Goal: Task Accomplishment & Management: Complete application form

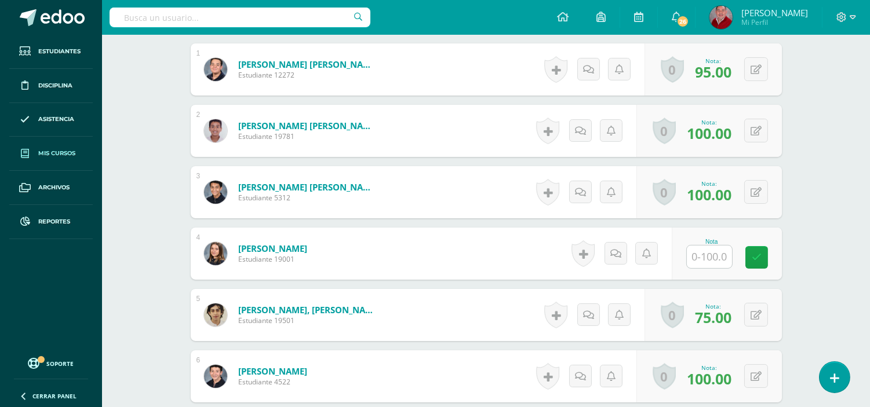
scroll to position [359, 0]
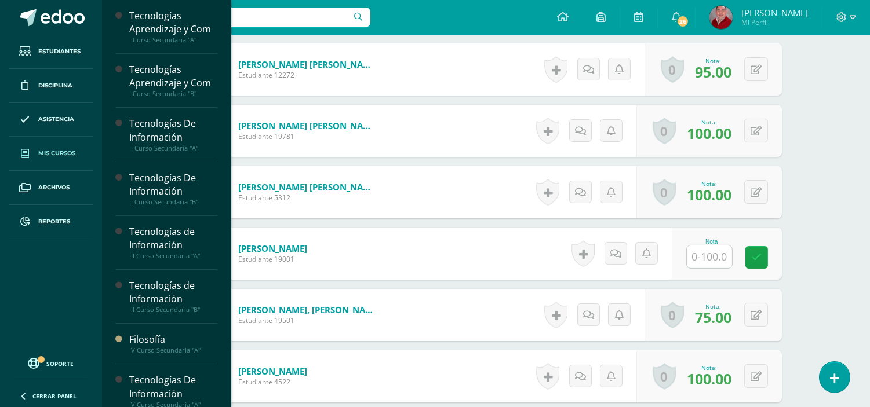
click at [64, 154] on span "Mis cursos" at bounding box center [56, 153] width 37 height 9
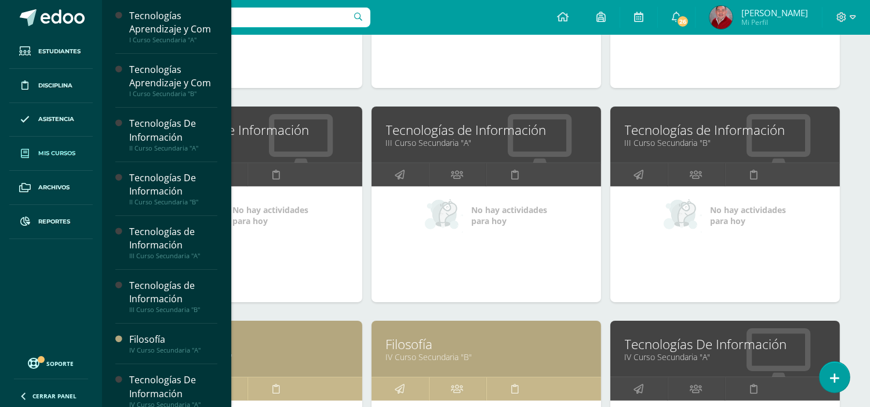
scroll to position [393, 0]
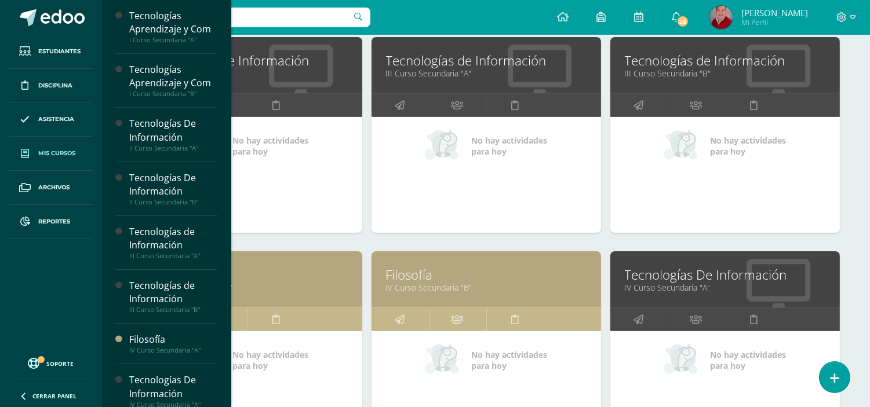
click at [280, 284] on link "IV Curso Secundaria "A"" at bounding box center [247, 287] width 200 height 11
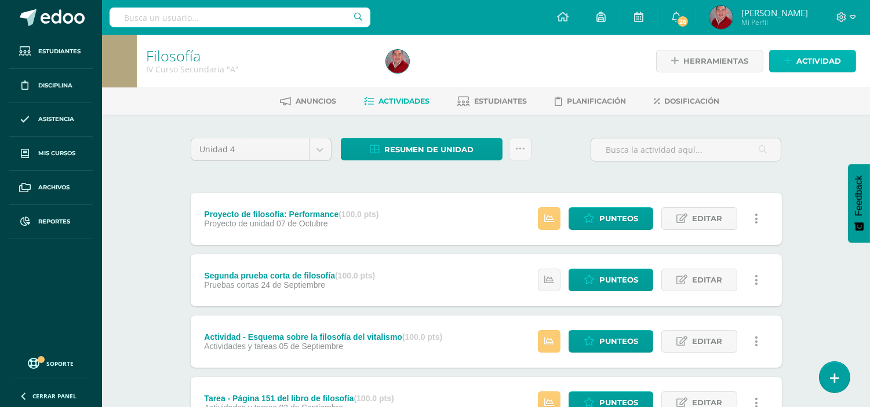
click at [808, 61] on span "Actividad" at bounding box center [818, 60] width 45 height 21
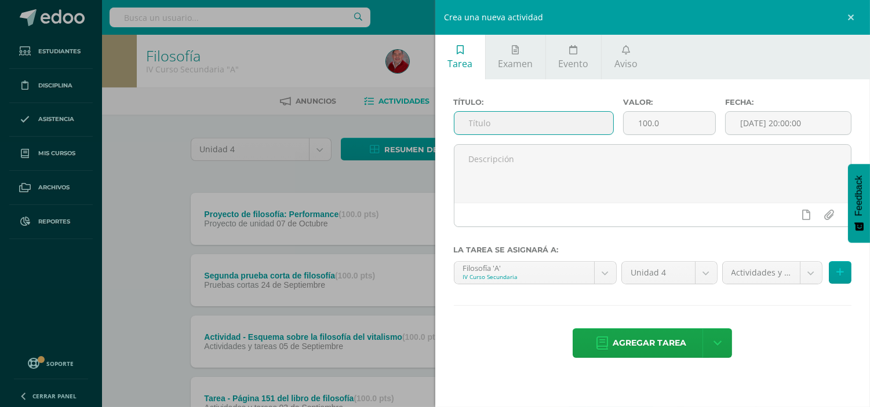
click at [540, 123] on input "text" at bounding box center [533, 123] width 159 height 23
type input "Revisión de cuaderno"
click at [776, 119] on input "[DATE] 20:00:00" at bounding box center [787, 123] width 125 height 23
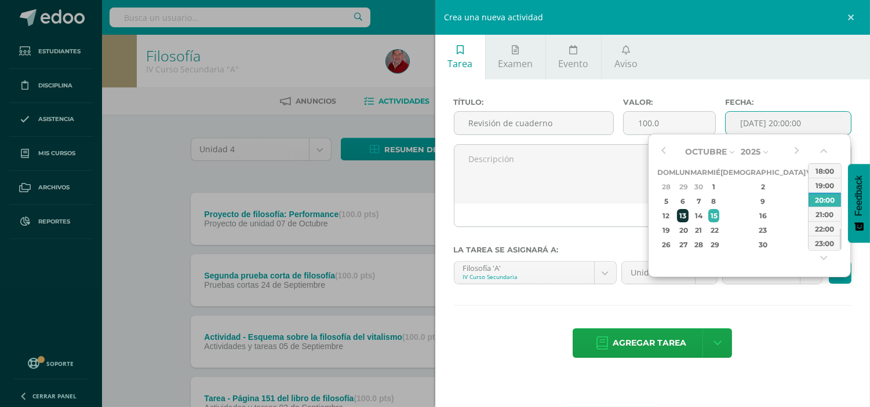
click at [689, 213] on div "13" at bounding box center [683, 215] width 12 height 13
drag, startPoint x: 840, startPoint y: 240, endPoint x: 839, endPoint y: 213, distance: 27.8
click at [839, 213] on div at bounding box center [839, 211] width 1 height 21
click at [831, 210] on div "13:00" at bounding box center [824, 210] width 32 height 14
type input "2025-10-13 13:00"
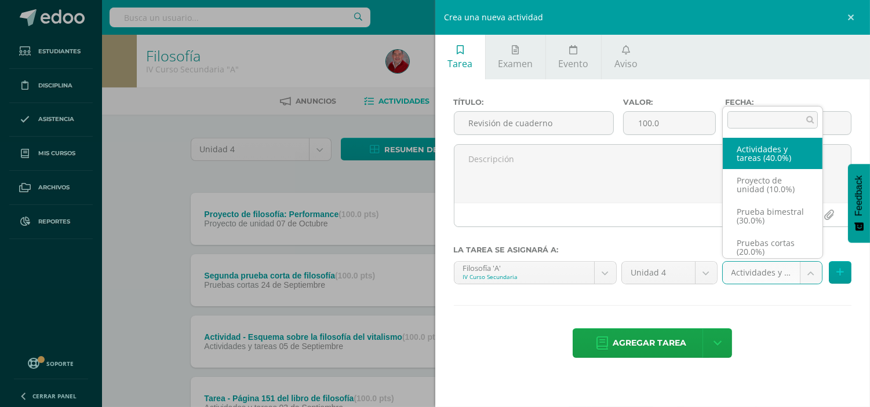
click at [816, 268] on body "Estudiantes Disciplina Asistencia Mis cursos Archivos Reportes Soporte Ayuda Re…" at bounding box center [435, 406] width 870 height 813
select select "232969"
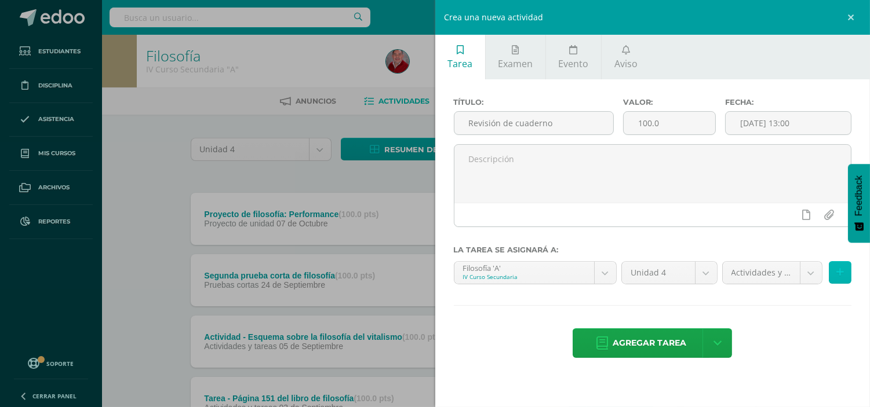
click at [838, 267] on button at bounding box center [839, 272] width 23 height 23
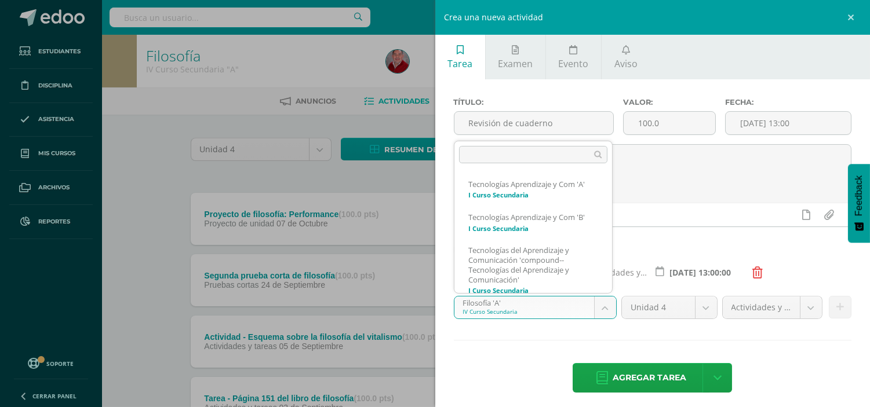
scroll to position [298, 0]
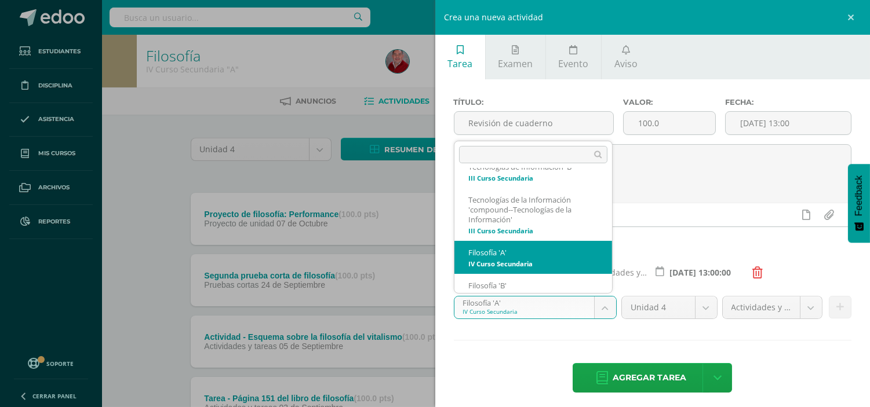
click at [604, 301] on body "Estudiantes Disciplina Asistencia Mis cursos Archivos Reportes Soporte Ayuda Re…" at bounding box center [435, 406] width 870 height 813
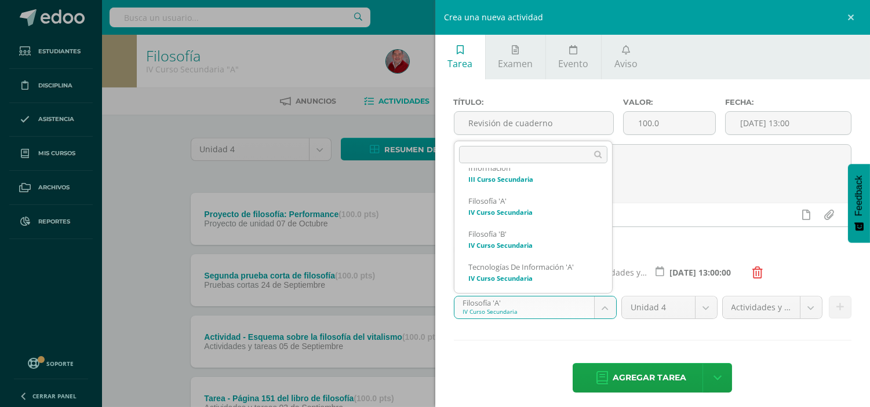
scroll to position [364, 0]
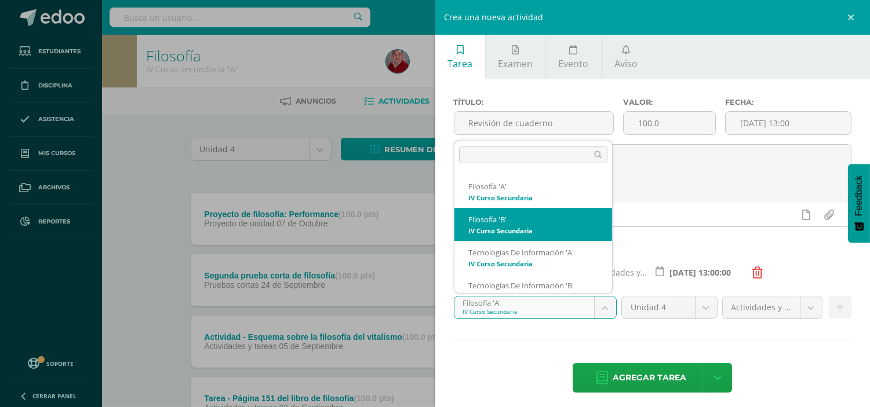
select select "208688"
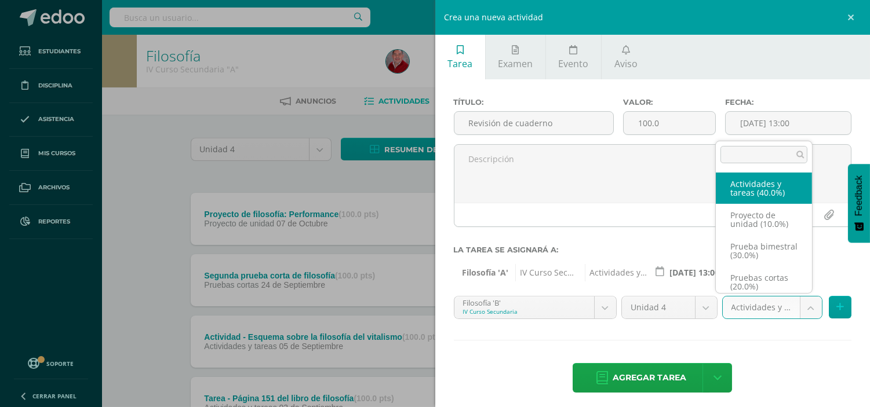
click at [803, 304] on body "Estudiantes Disciplina Asistencia Mis cursos Archivos Reportes Soporte Ayuda Re…" at bounding box center [435, 406] width 870 height 813
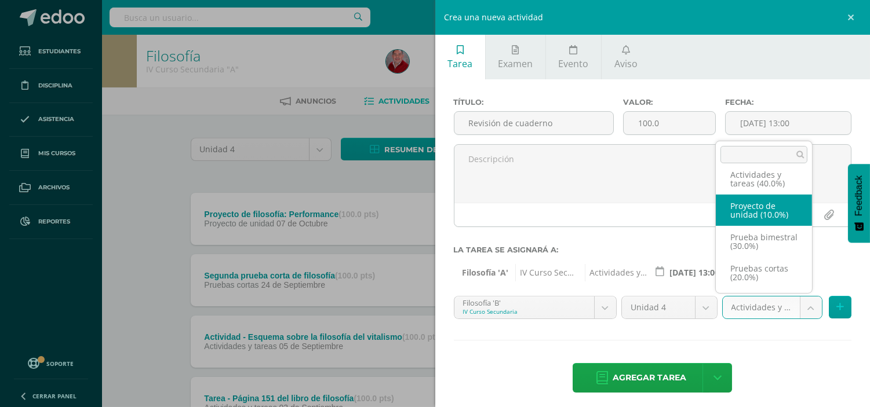
scroll to position [0, 0]
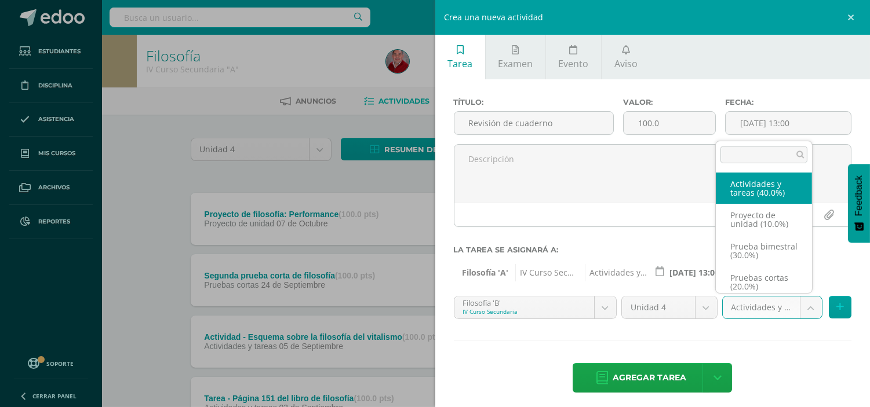
select select "233041"
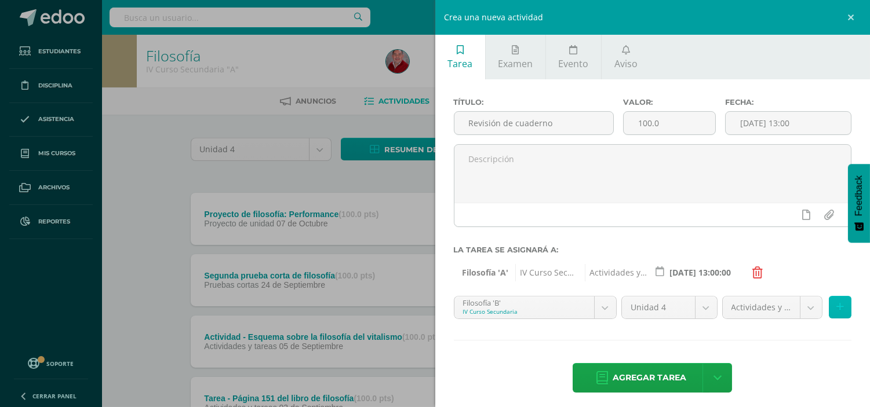
click at [832, 300] on button at bounding box center [839, 307] width 23 height 23
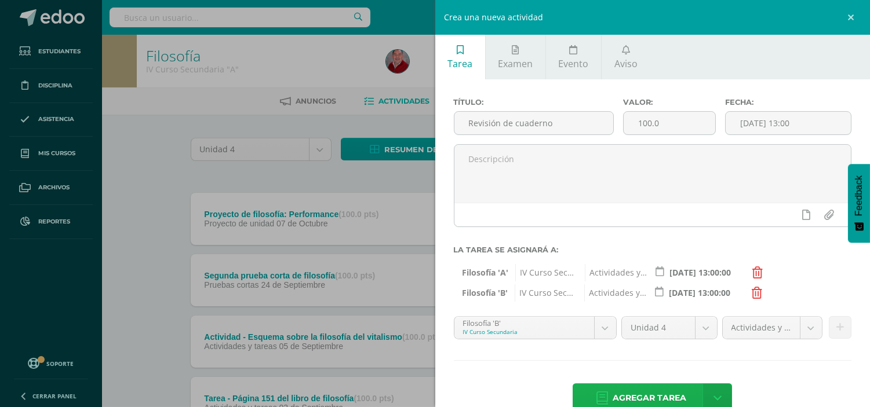
click at [674, 386] on span "Agregar tarea" at bounding box center [649, 398] width 74 height 28
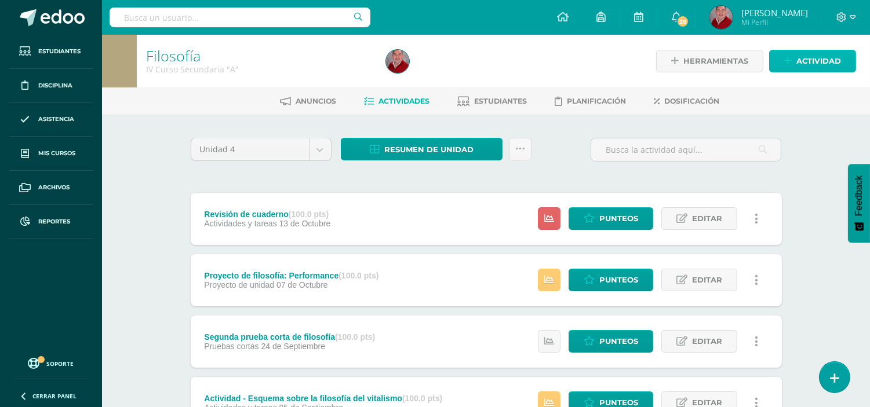
click at [816, 66] on span "Actividad" at bounding box center [818, 60] width 45 height 21
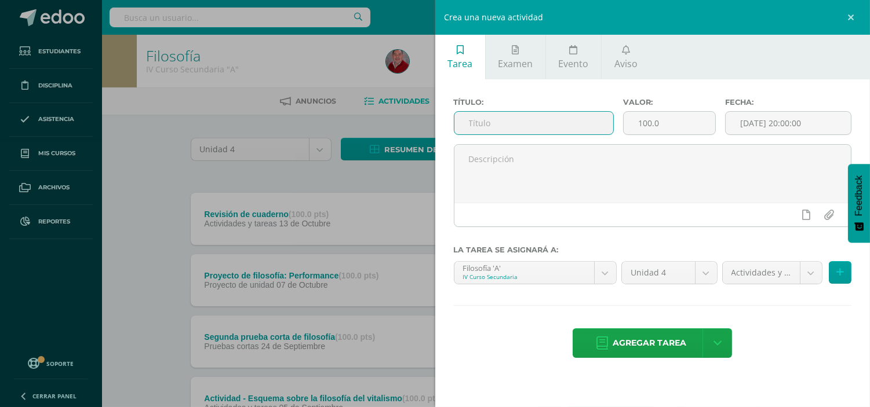
click at [508, 122] on input "text" at bounding box center [533, 123] width 159 height 23
type input "<"
type input "Prueba bimestral de filosofía"
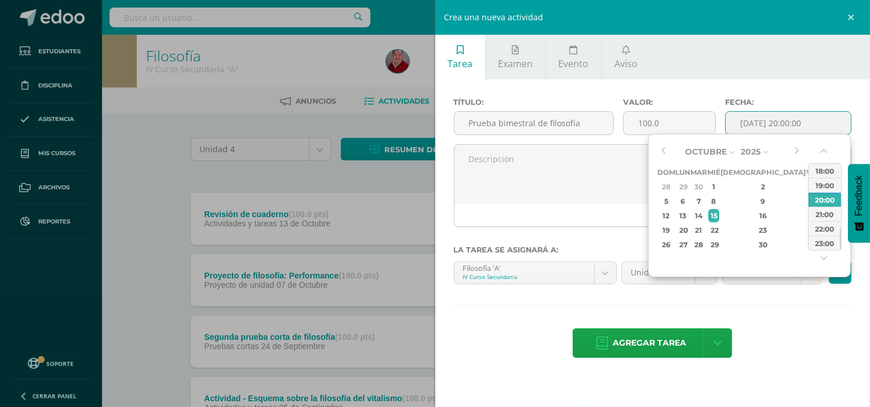
click at [740, 116] on input "[DATE] 20:00:00" at bounding box center [787, 123] width 125 height 23
click at [744, 210] on div "16" at bounding box center [763, 215] width 68 height 13
click at [841, 236] on div "00:00 01:00 02:00 03:00 04:00 05:00 06:00 07:00 08:00 09:00 10:00 11:00 12:00 1…" at bounding box center [825, 206] width 34 height 87
drag, startPoint x: 841, startPoint y: 240, endPoint x: 841, endPoint y: 233, distance: 7.5
click at [841, 233] on div "00:00 01:00 02:00 03:00 04:00 05:00 06:00 07:00 08:00 09:00 10:00 11:00 12:00 1…" at bounding box center [825, 206] width 34 height 87
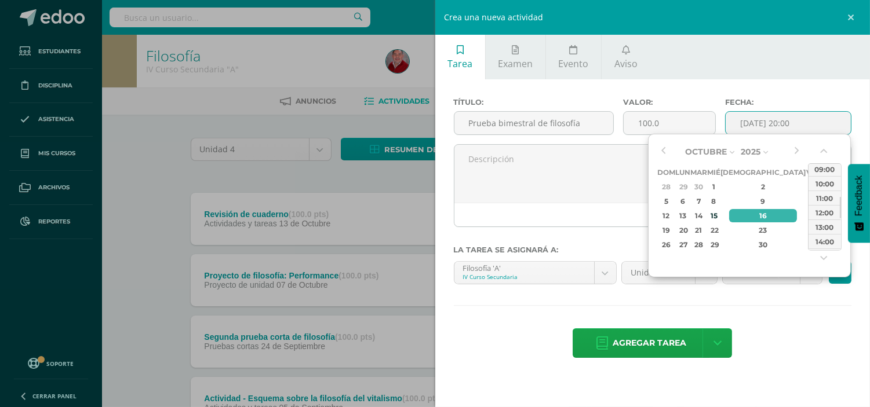
drag, startPoint x: 839, startPoint y: 238, endPoint x: 844, endPoint y: 206, distance: 32.2
click at [844, 206] on div "Octubre Enero Febrero Marzo Abril Mayo Junio Julio Agosto Septiembre Octubre No…" at bounding box center [749, 206] width 203 height 144
click at [827, 183] on div "10:00" at bounding box center [824, 183] width 32 height 14
type input "2025-10-16 10:00"
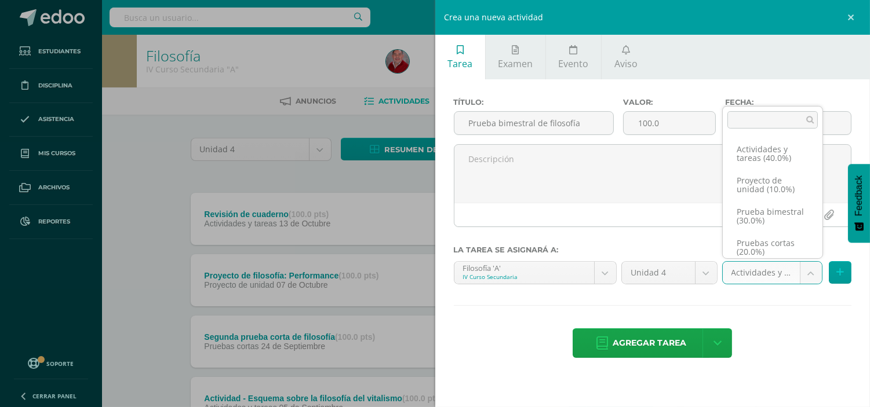
scroll to position [13, 0]
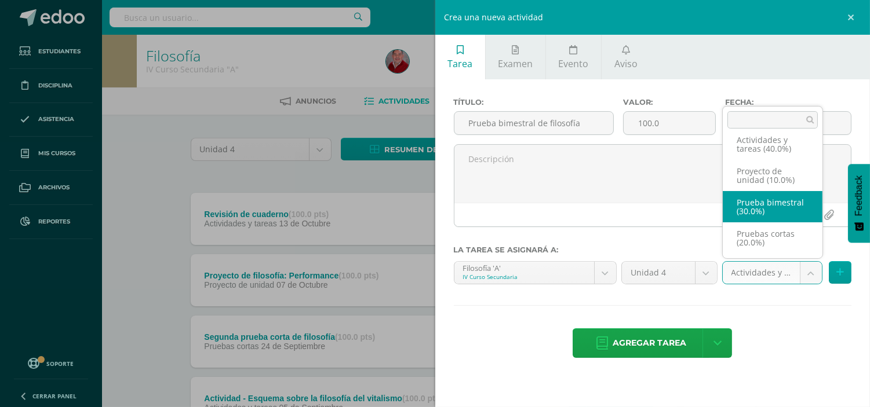
select select "232972"
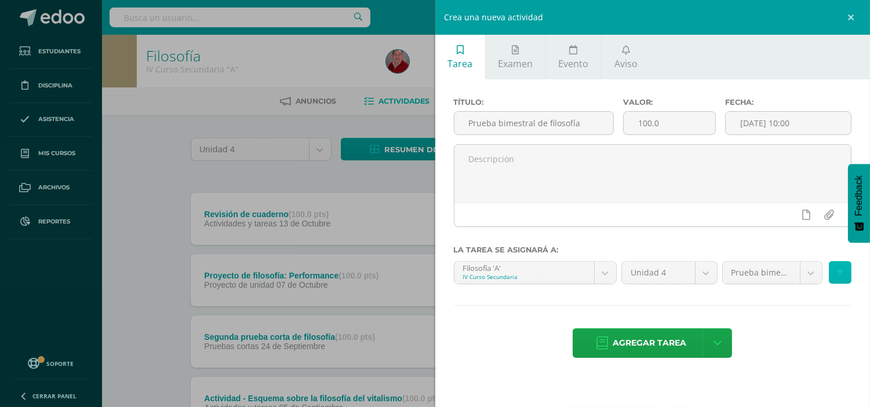
click at [840, 274] on icon at bounding box center [840, 273] width 8 height 10
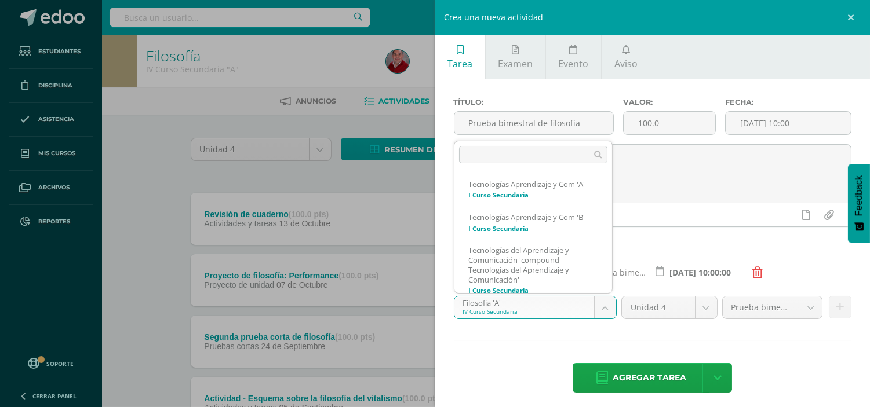
scroll to position [298, 0]
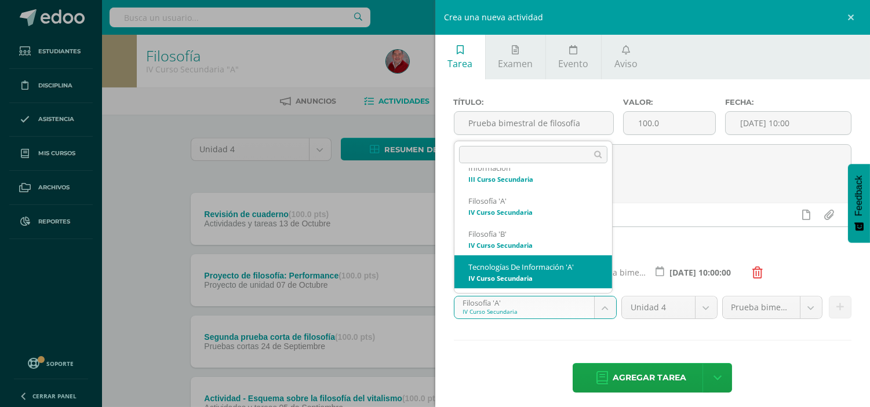
scroll to position [364, 0]
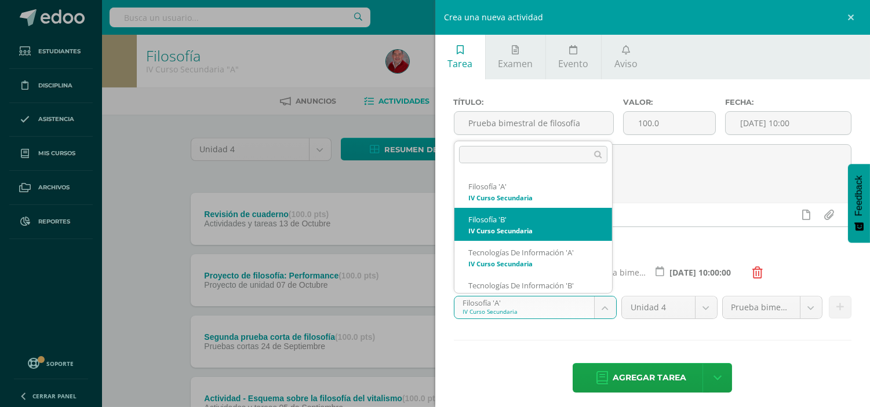
select select "208688"
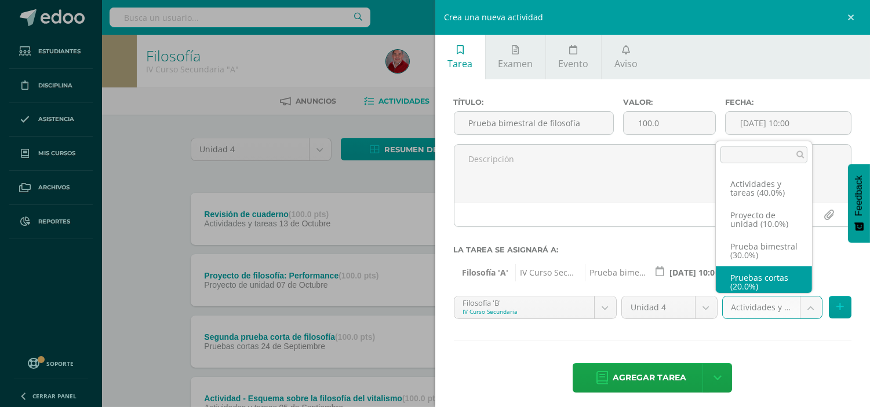
scroll to position [13, 0]
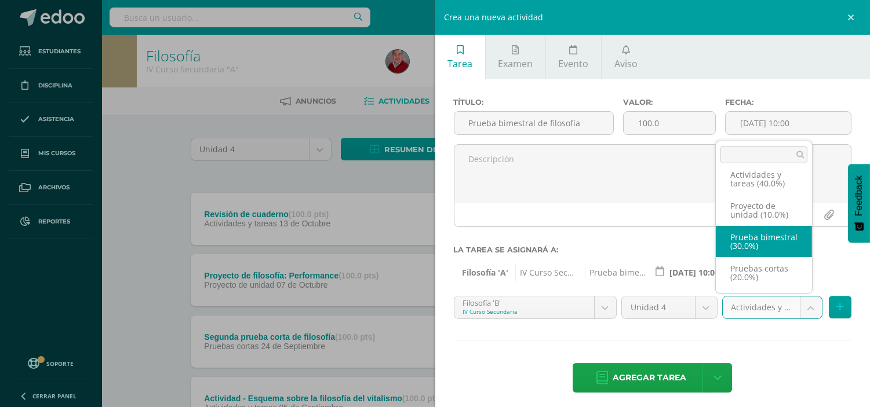
select select "233049"
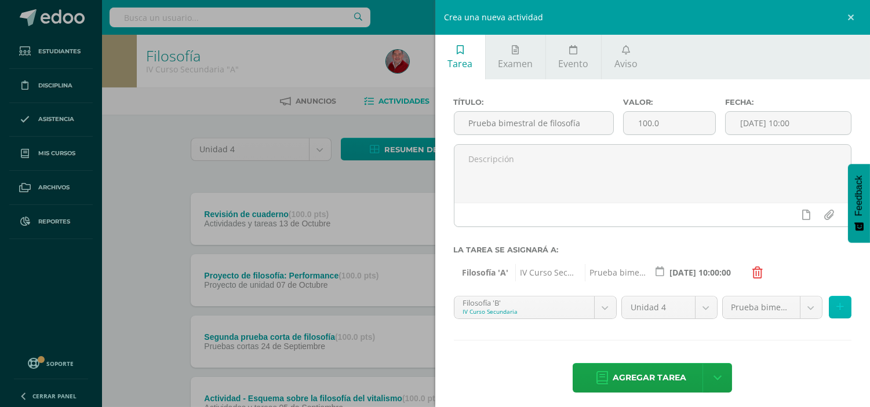
click at [836, 308] on icon at bounding box center [840, 307] width 8 height 10
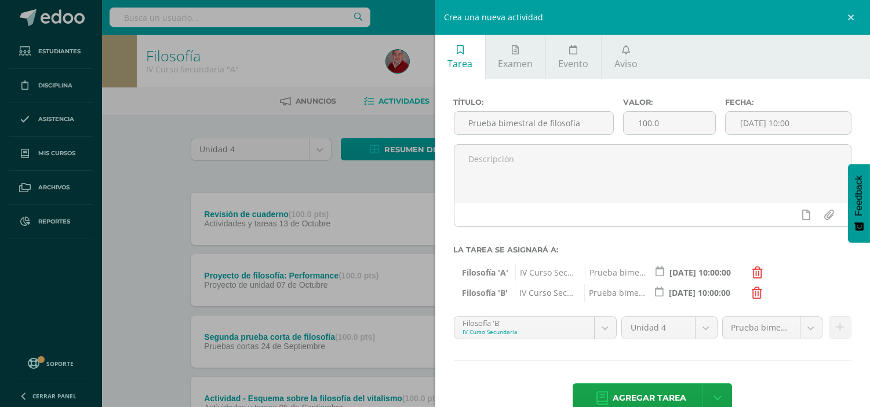
scroll to position [27, 0]
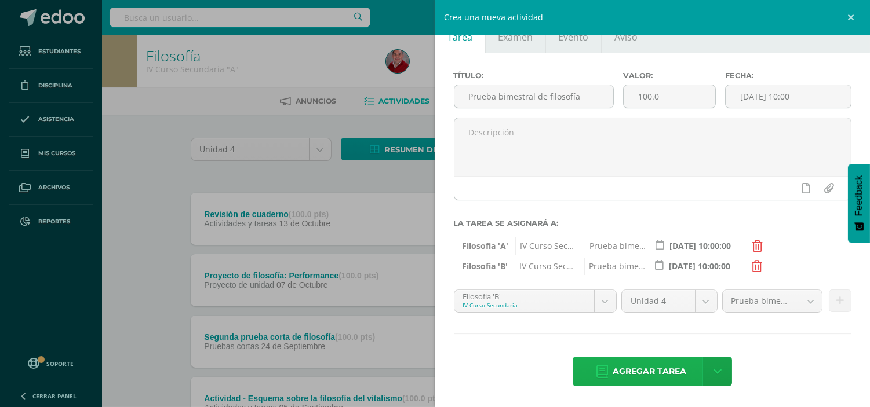
click at [665, 372] on span "Agregar tarea" at bounding box center [649, 371] width 74 height 28
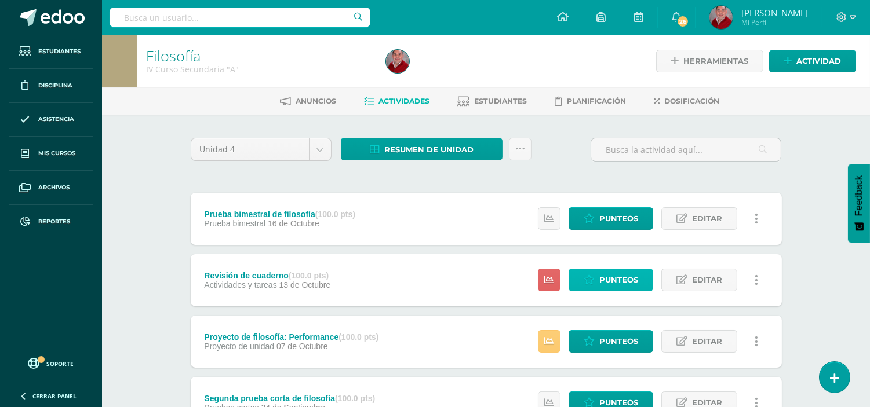
click at [611, 279] on span "Punteos" at bounding box center [618, 279] width 39 height 21
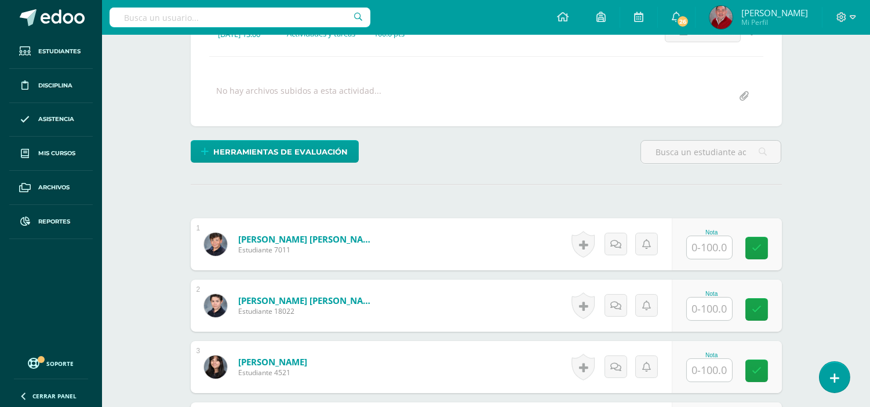
scroll to position [247, 0]
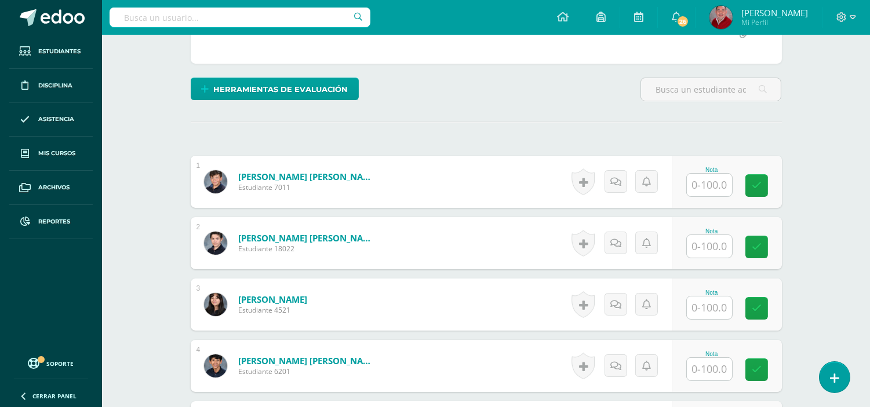
click at [728, 180] on input "text" at bounding box center [709, 185] width 45 height 23
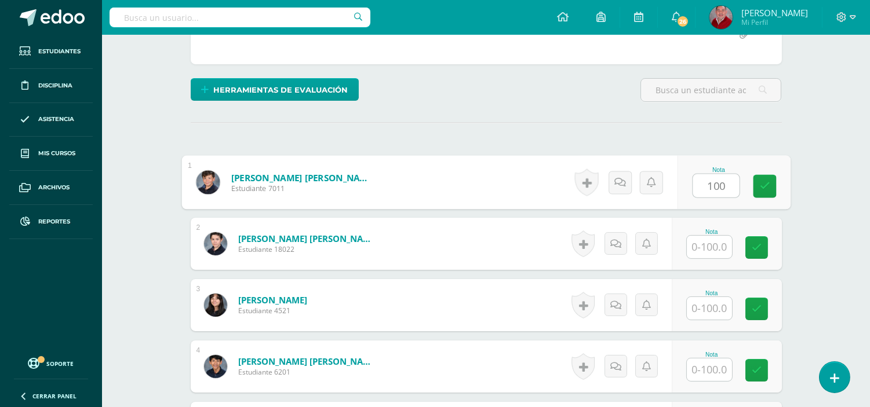
type input "100"
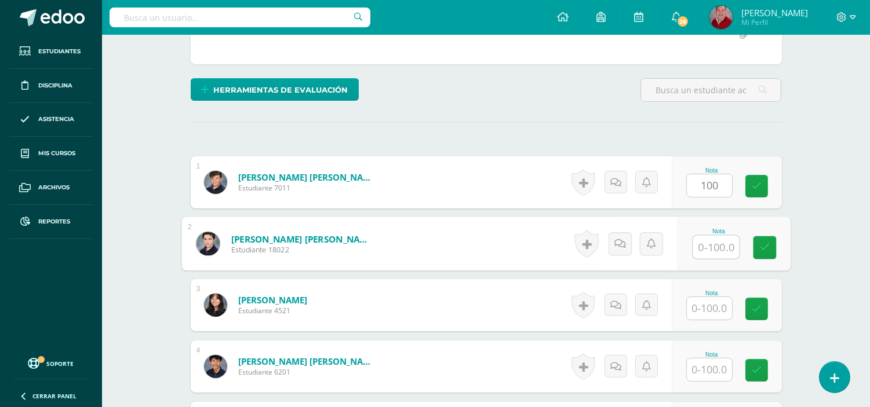
click at [710, 244] on input "text" at bounding box center [715, 247] width 46 height 23
type input "100"
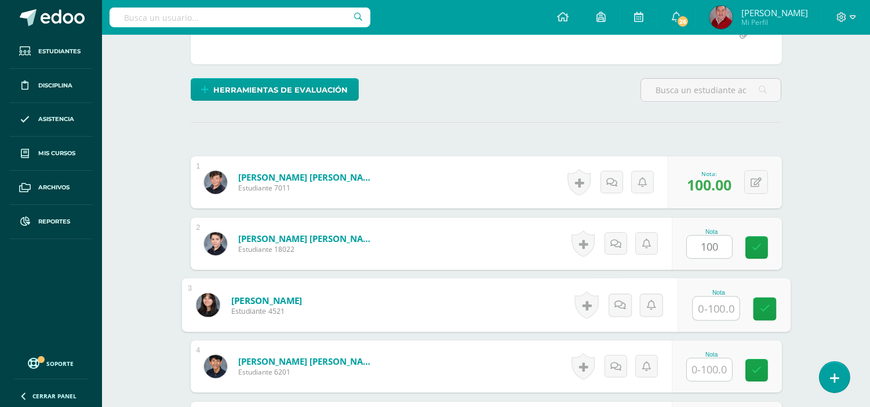
click at [718, 316] on input "text" at bounding box center [715, 308] width 46 height 23
type input "100"
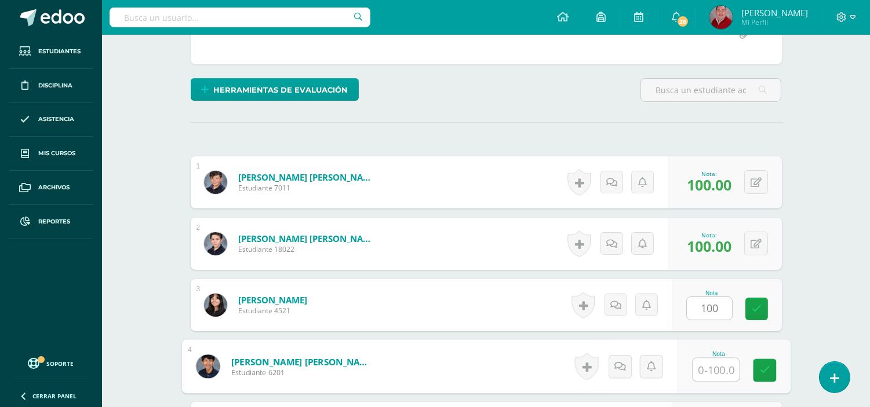
click at [711, 368] on input "text" at bounding box center [715, 370] width 46 height 23
type input "100"
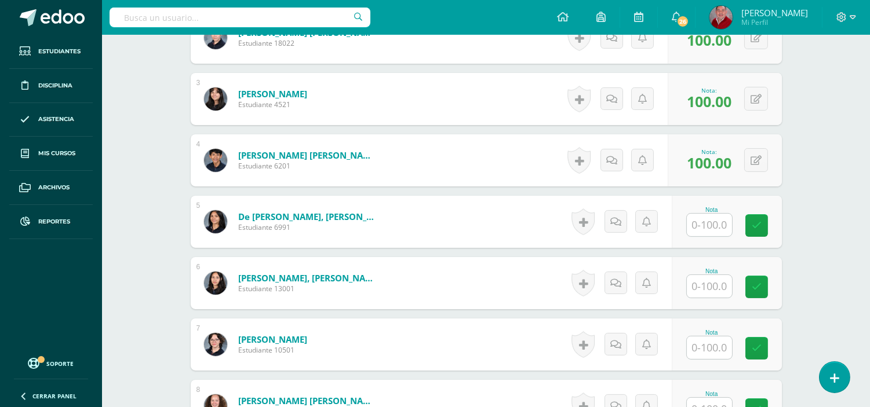
scroll to position [478, 0]
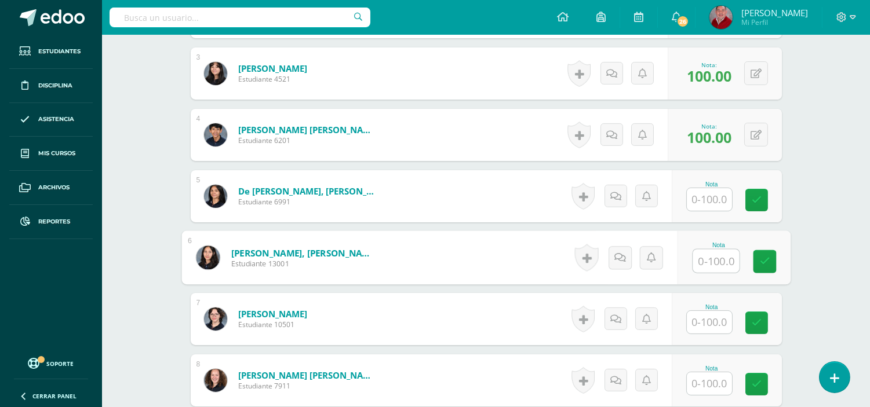
click at [710, 258] on input "text" at bounding box center [715, 261] width 46 height 23
type input "100"
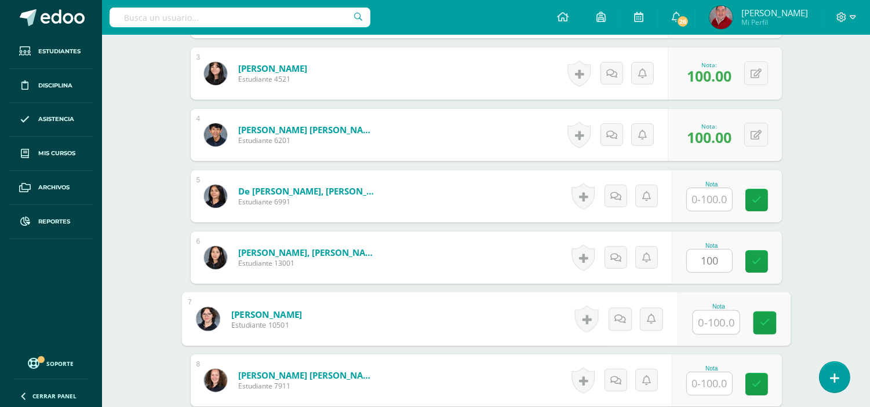
click at [718, 326] on input "text" at bounding box center [715, 322] width 46 height 23
type input "100"
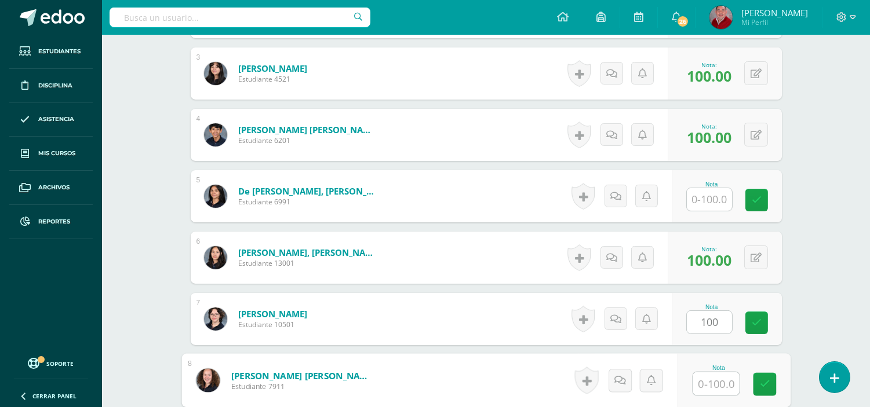
click at [707, 381] on input "text" at bounding box center [715, 384] width 46 height 23
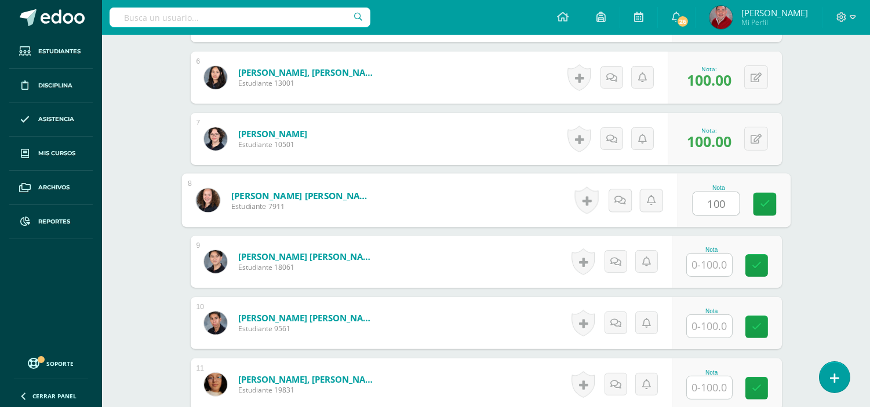
scroll to position [684, 0]
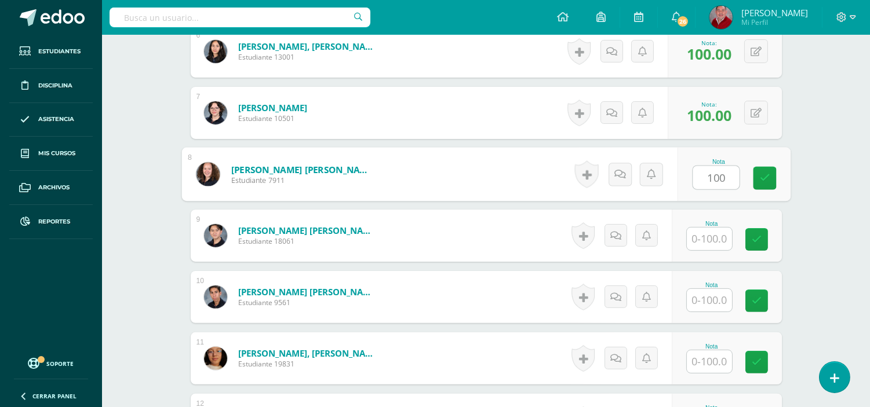
type input "100"
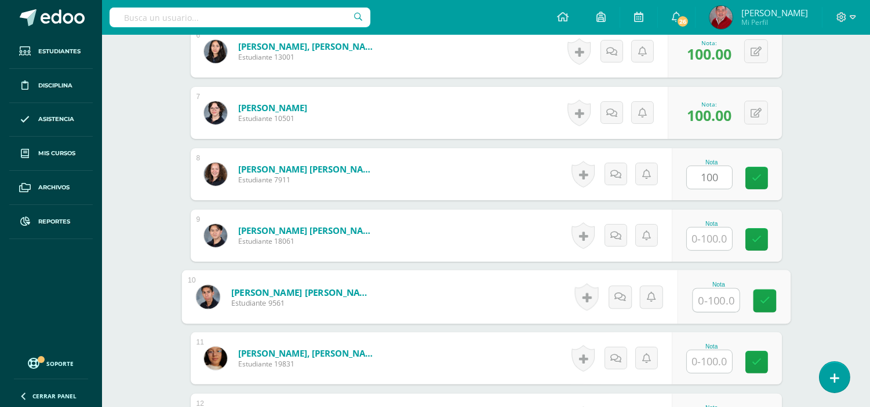
click at [704, 305] on input "text" at bounding box center [715, 300] width 46 height 23
type input "100"
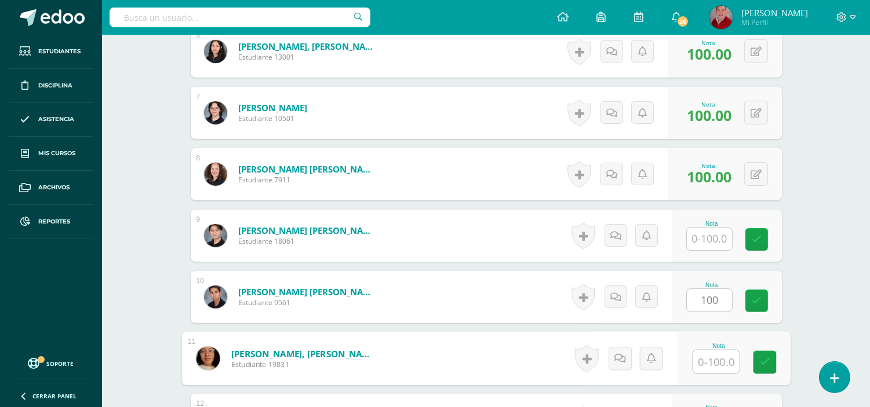
click at [707, 363] on input "text" at bounding box center [715, 361] width 46 height 23
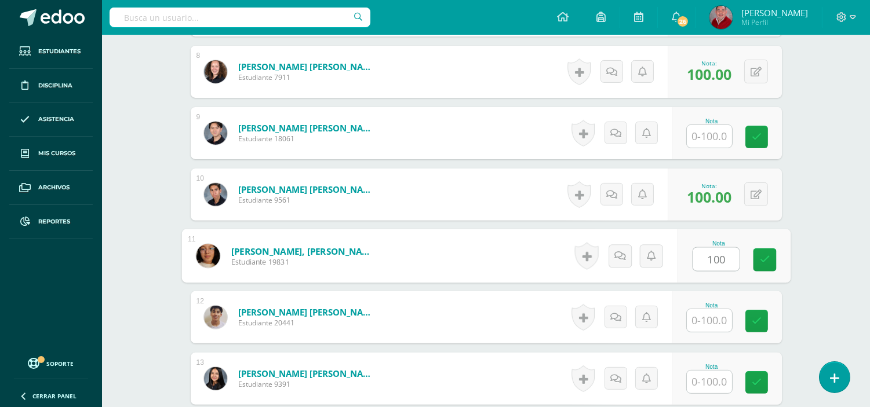
scroll to position [813, 0]
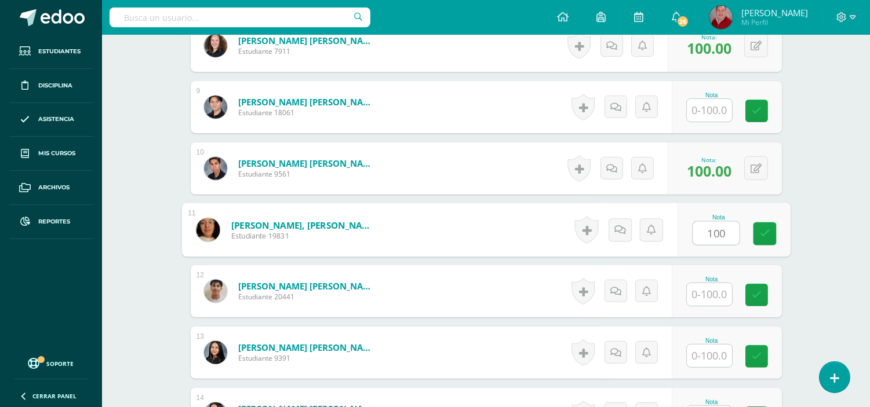
type input "100"
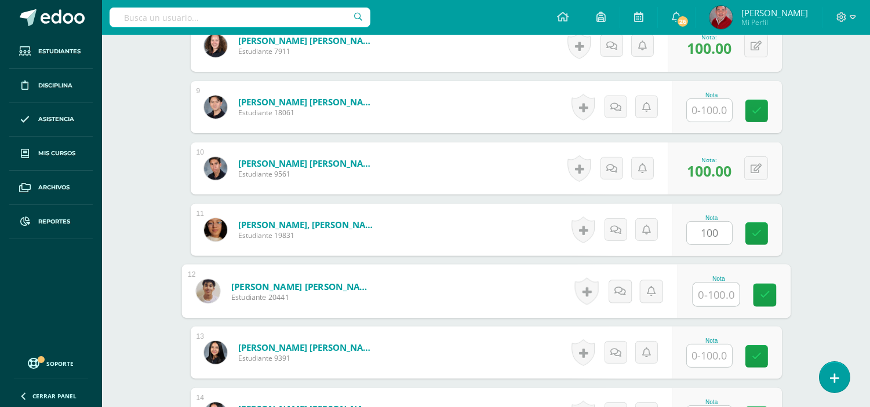
click at [711, 291] on input "text" at bounding box center [715, 294] width 46 height 23
type input "100"
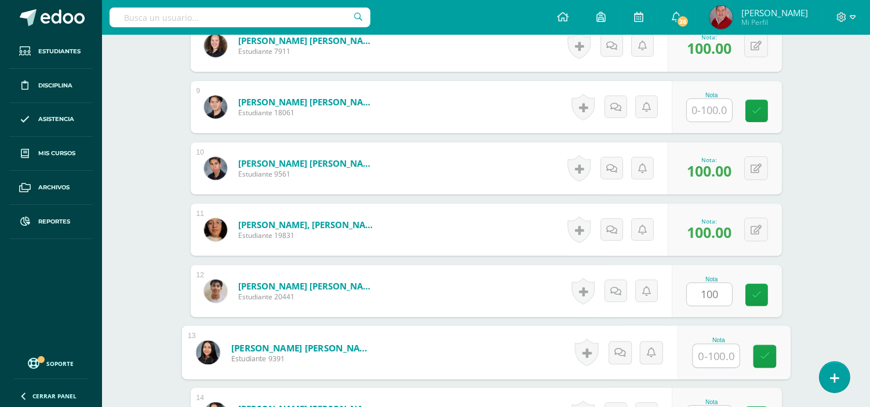
click at [710, 358] on input "text" at bounding box center [715, 356] width 46 height 23
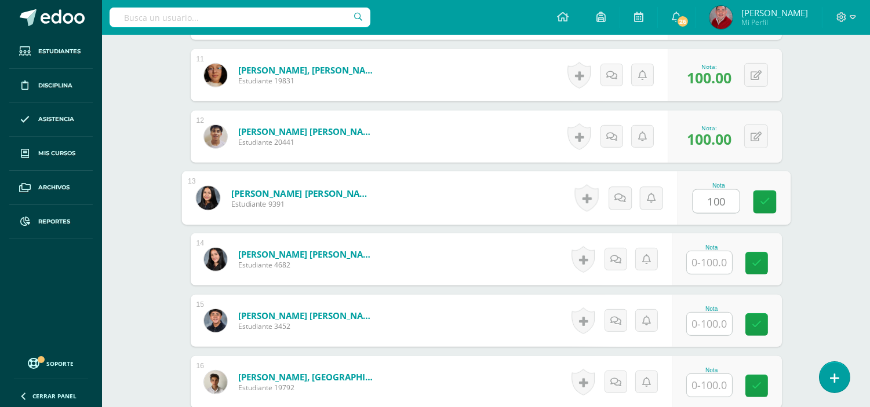
scroll to position [993, 0]
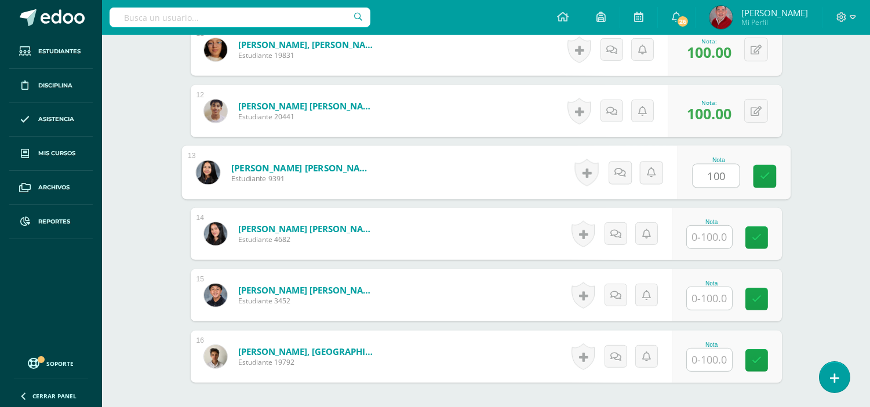
type input "100"
click at [716, 235] on input "text" at bounding box center [709, 237] width 45 height 23
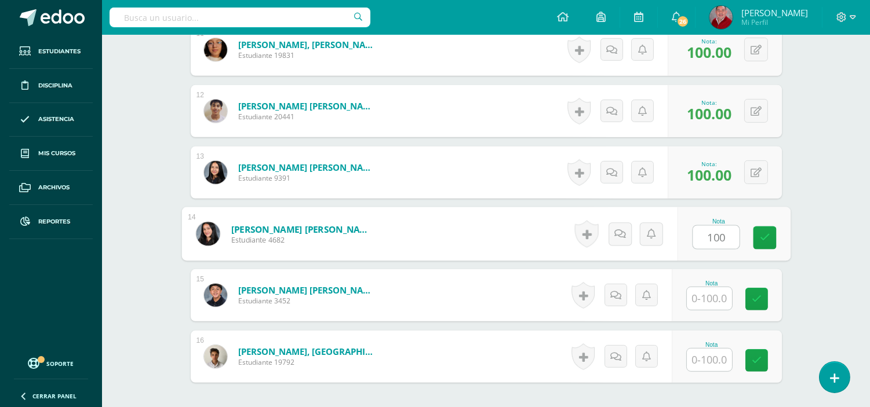
type input "100"
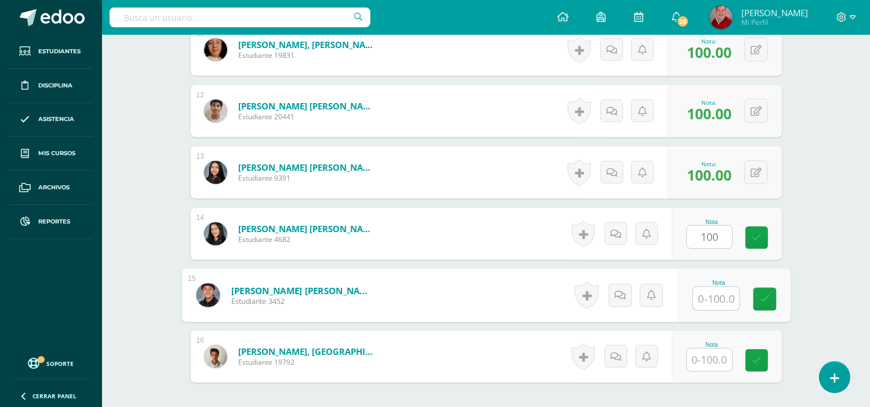
click at [713, 302] on input "text" at bounding box center [715, 298] width 46 height 23
type input "100"
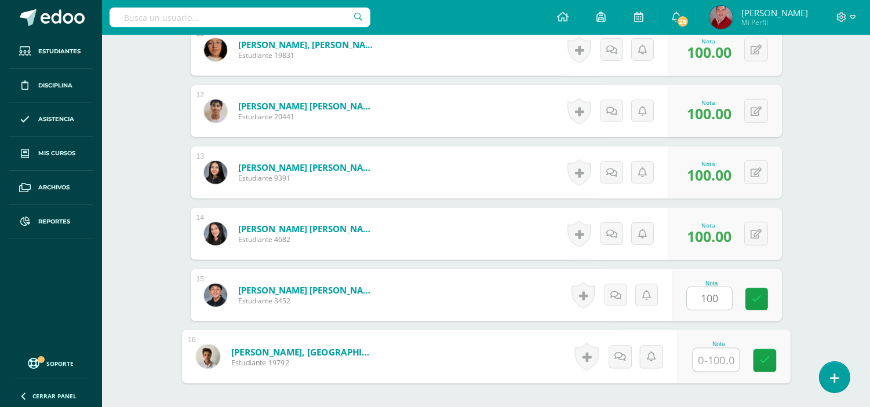
click at [713, 355] on input "text" at bounding box center [715, 360] width 46 height 23
type input "90"
click at [761, 356] on icon at bounding box center [764, 361] width 10 height 10
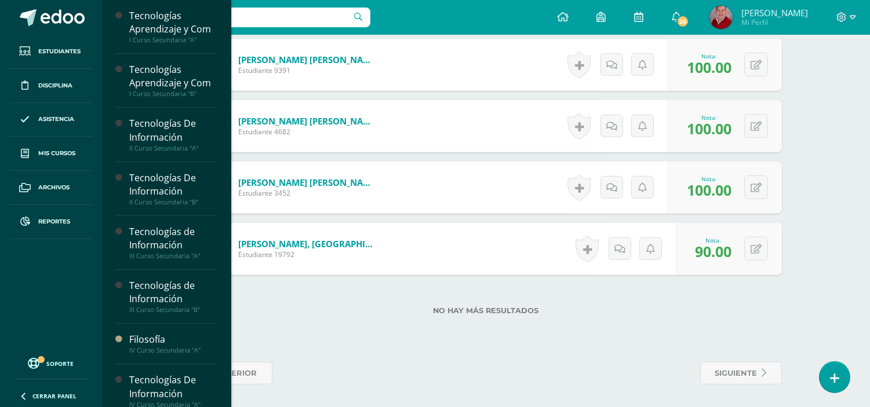
scroll to position [214, 0]
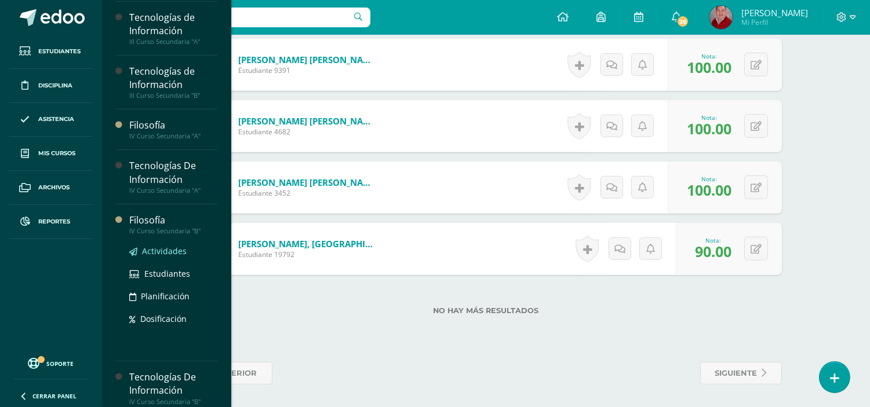
click at [158, 250] on span "Actividades" at bounding box center [164, 251] width 45 height 11
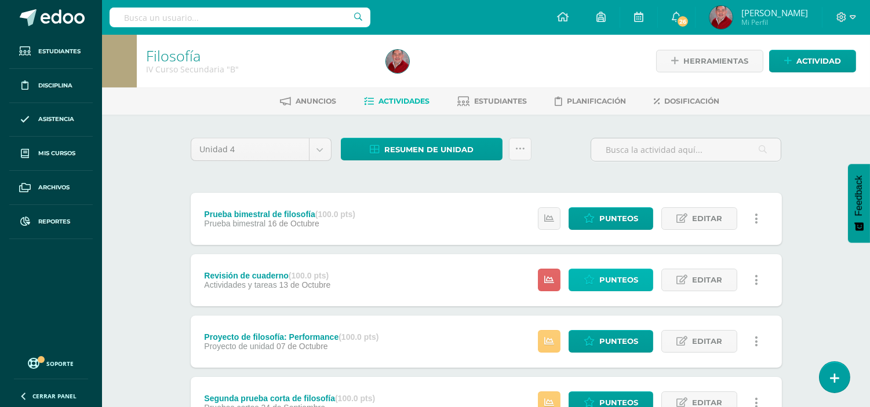
click at [626, 273] on span "Punteos" at bounding box center [618, 279] width 39 height 21
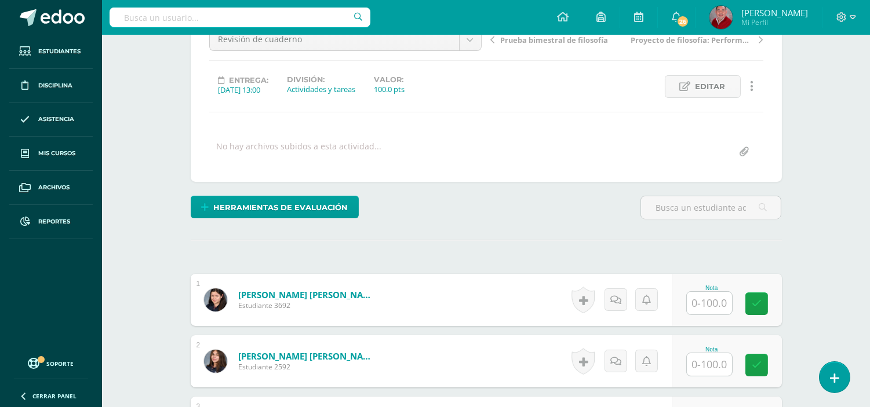
scroll to position [154, 0]
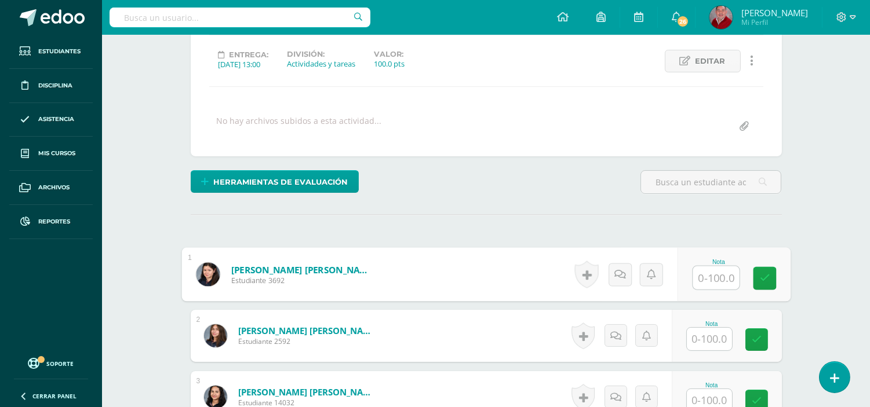
click at [709, 283] on input "text" at bounding box center [715, 277] width 46 height 23
type input "100"
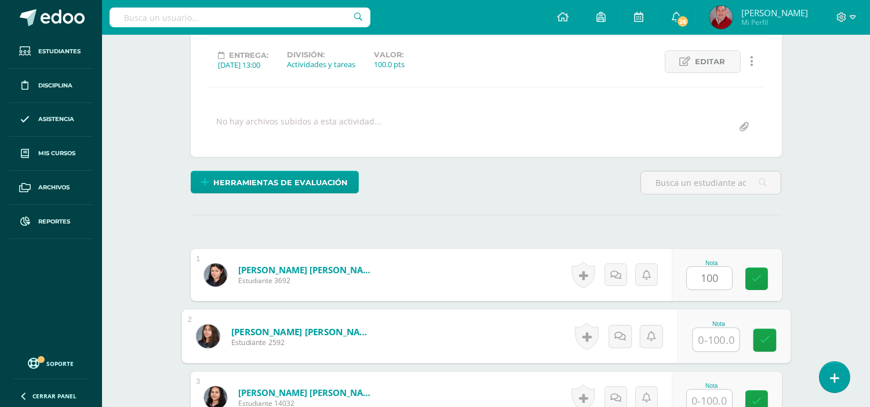
click at [717, 337] on input "text" at bounding box center [715, 339] width 46 height 23
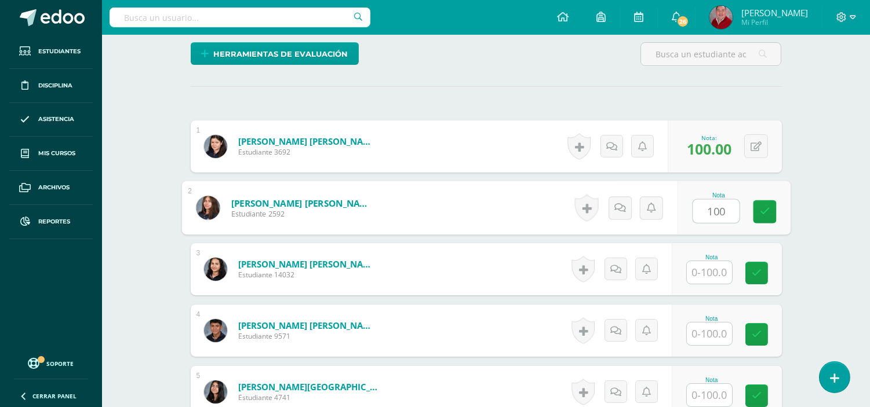
scroll to position [308, 0]
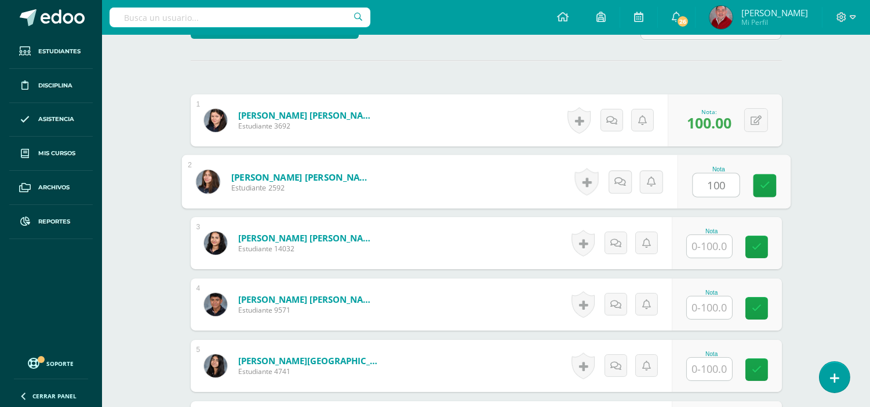
type input "100"
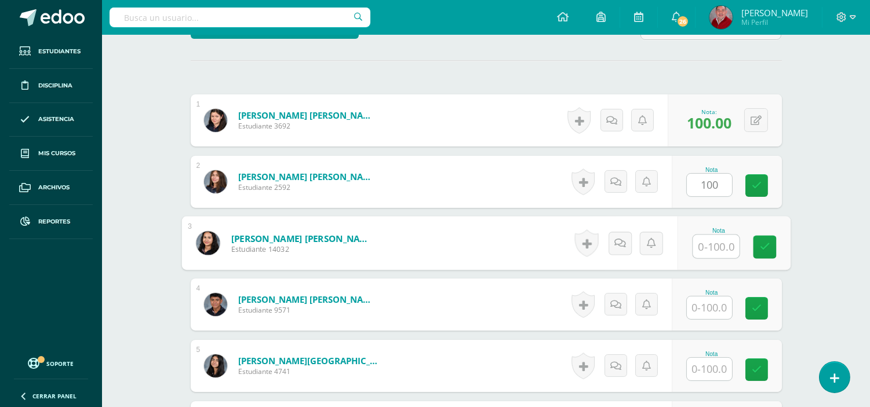
click at [717, 240] on input "text" at bounding box center [715, 246] width 46 height 23
type input "95"
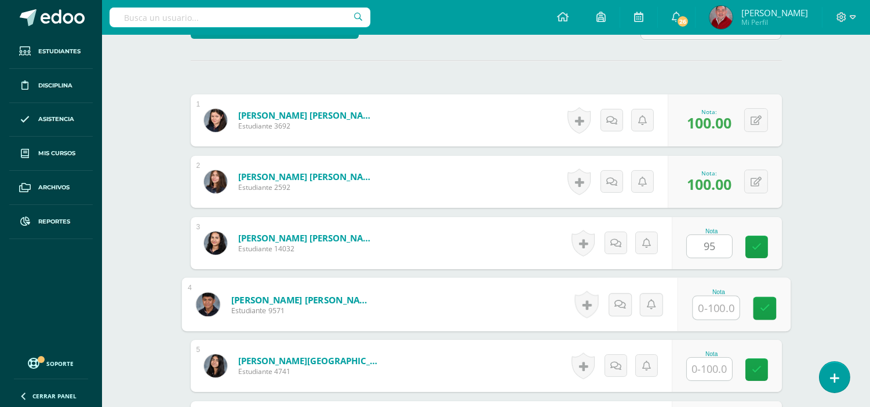
click at [710, 308] on input "text" at bounding box center [715, 308] width 46 height 23
type input "90"
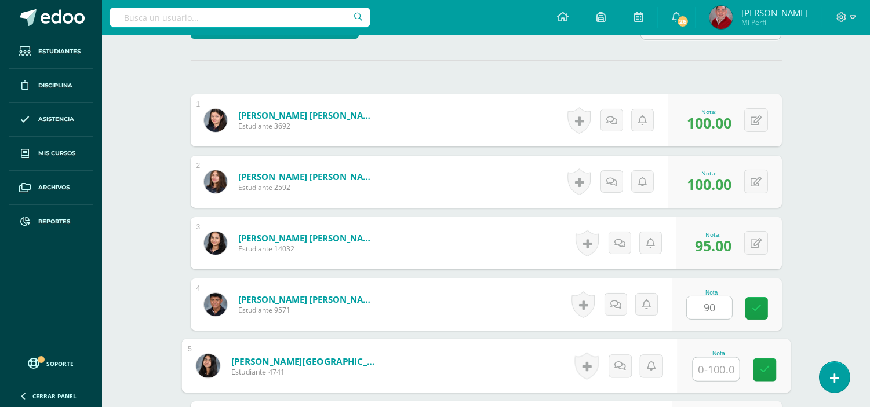
click at [710, 372] on input "text" at bounding box center [715, 369] width 46 height 23
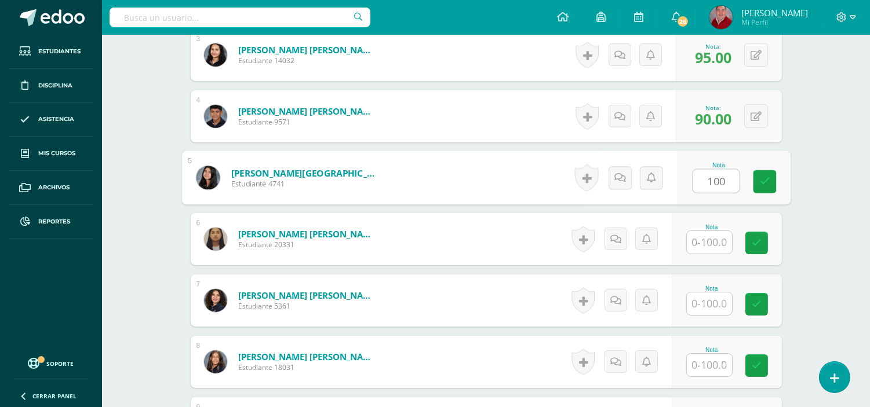
scroll to position [523, 0]
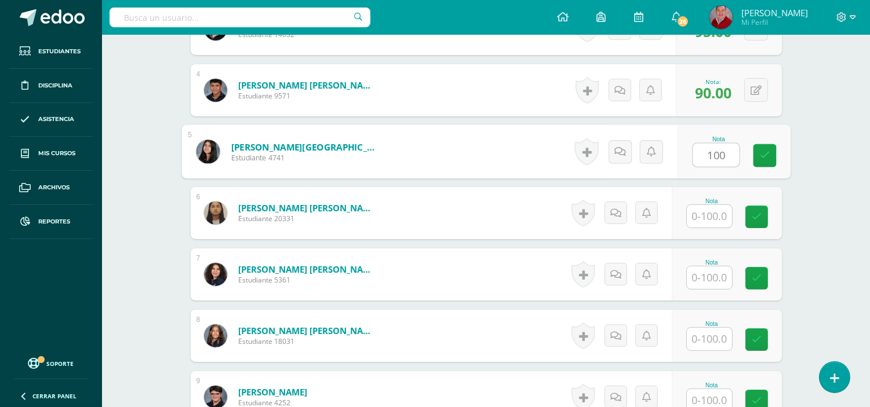
type input "100"
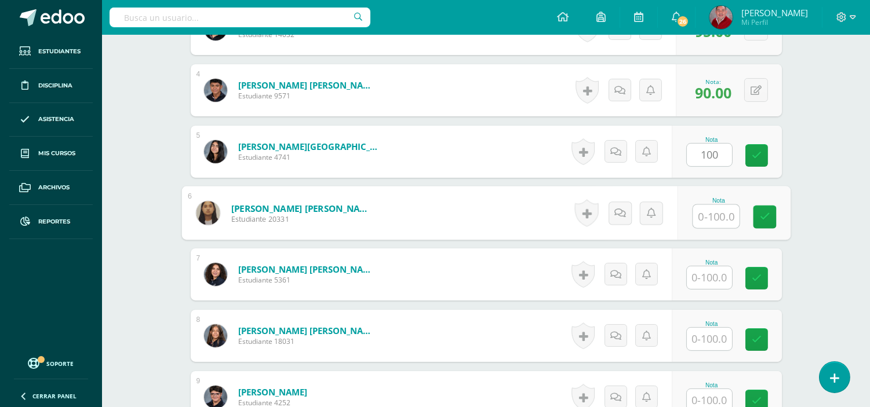
click at [720, 217] on input "text" at bounding box center [715, 216] width 46 height 23
type input "100"
click at [716, 280] on input "text" at bounding box center [709, 277] width 45 height 23
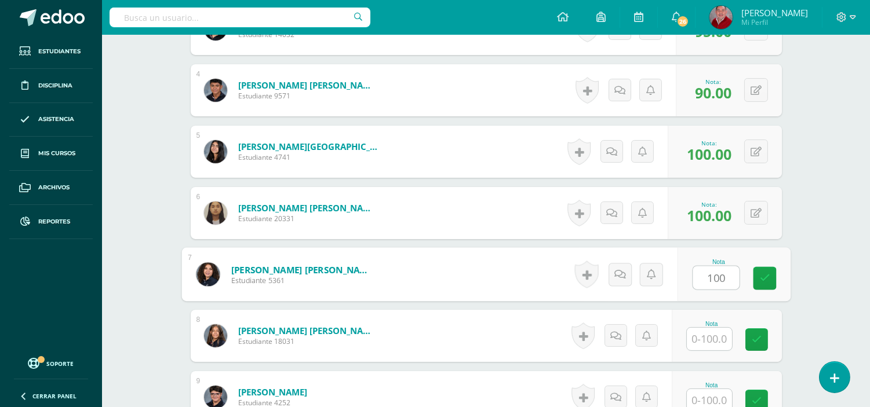
type input "100"
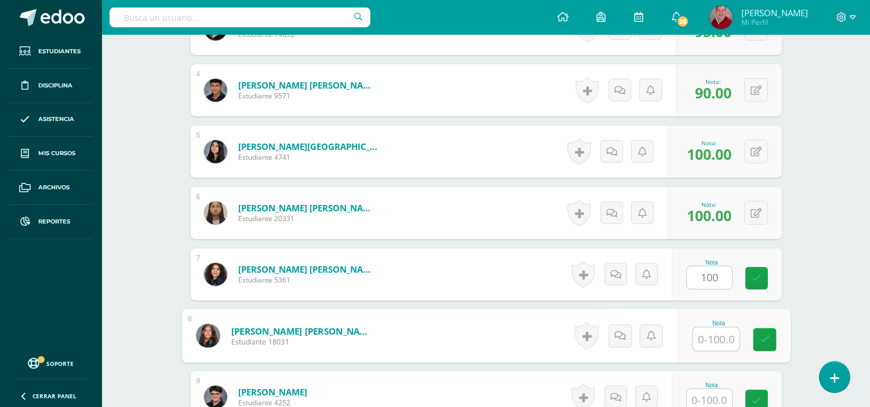
click at [704, 349] on input "text" at bounding box center [715, 339] width 46 height 23
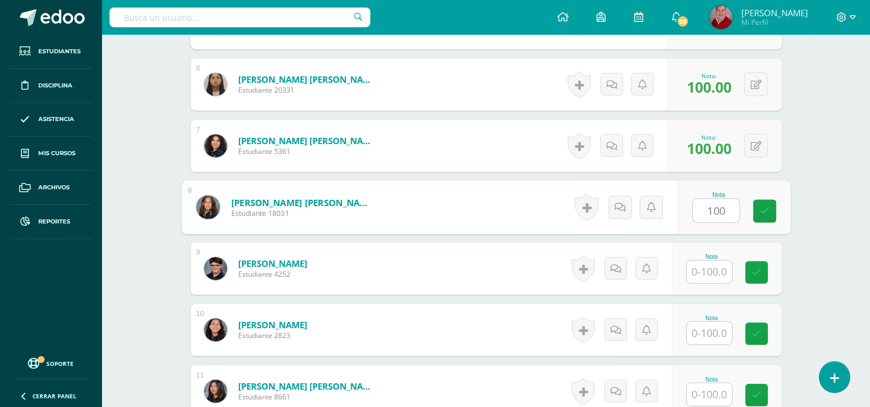
scroll to position [677, 0]
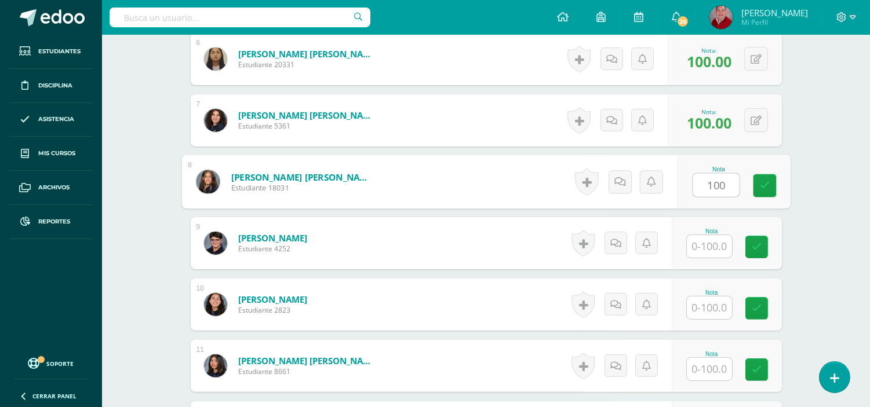
type input "100"
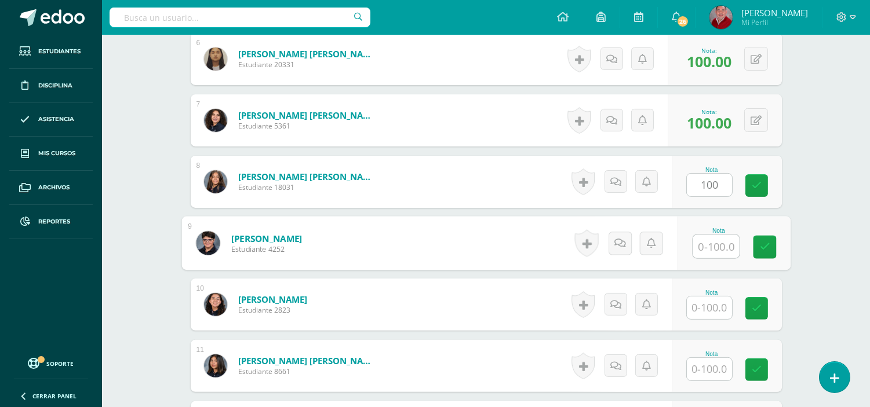
click at [707, 250] on input "text" at bounding box center [715, 246] width 46 height 23
type input "100"
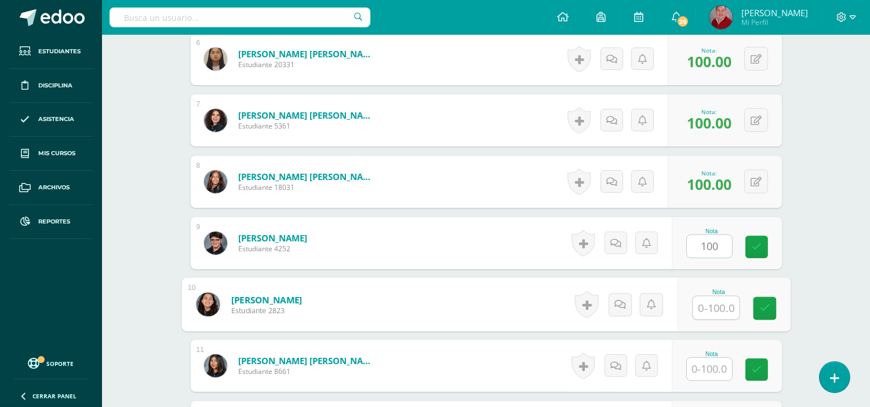
click at [708, 305] on input "text" at bounding box center [715, 308] width 46 height 23
type input "100"
click at [718, 371] on input "text" at bounding box center [709, 369] width 45 height 23
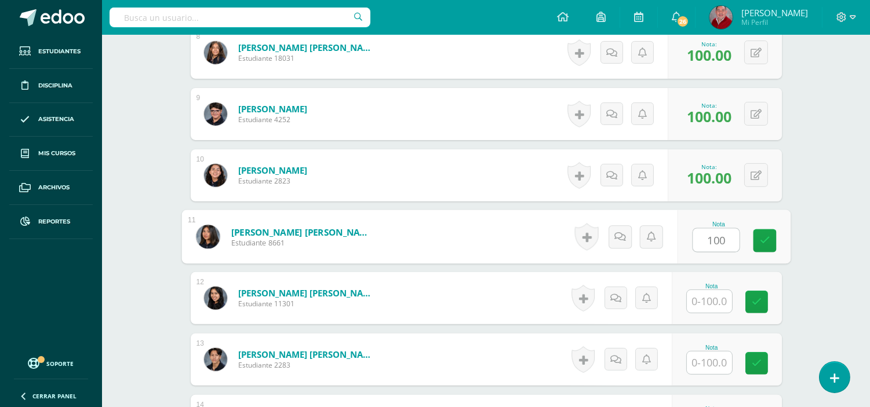
scroll to position [857, 0]
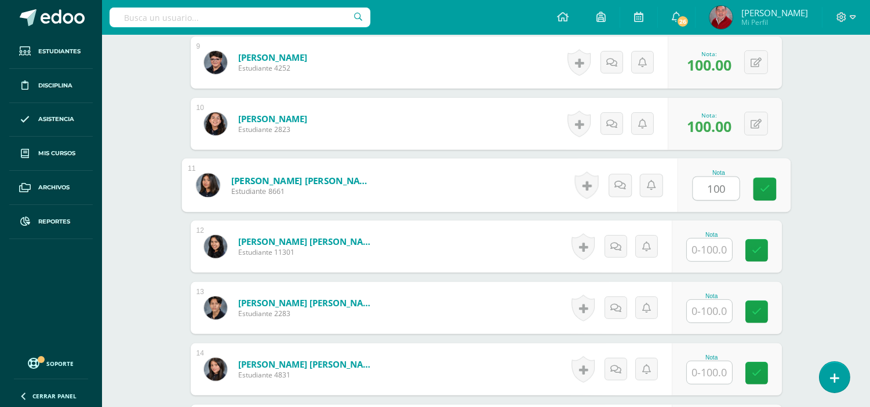
type input "100"
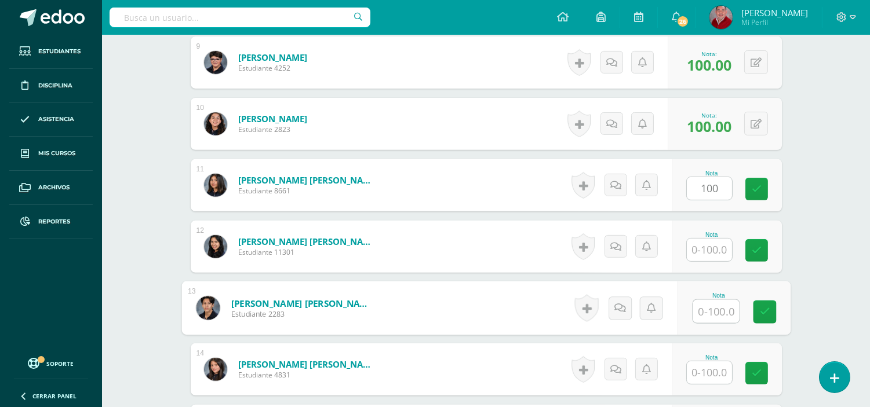
click at [720, 304] on input "text" at bounding box center [715, 311] width 46 height 23
type input "100"
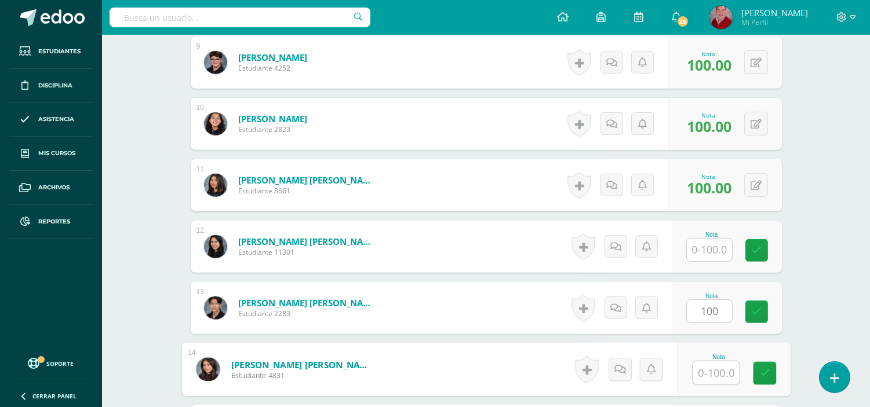
click at [714, 371] on input "text" at bounding box center [715, 373] width 46 height 23
type input "100"
click at [764, 370] on icon at bounding box center [764, 373] width 10 height 10
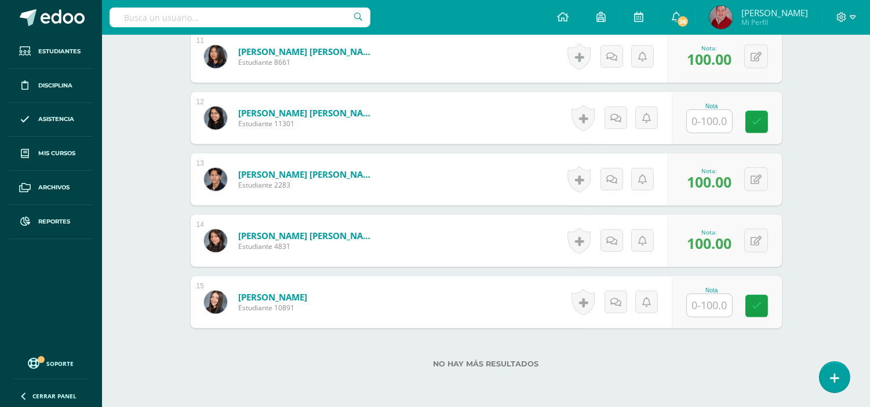
scroll to position [1038, 0]
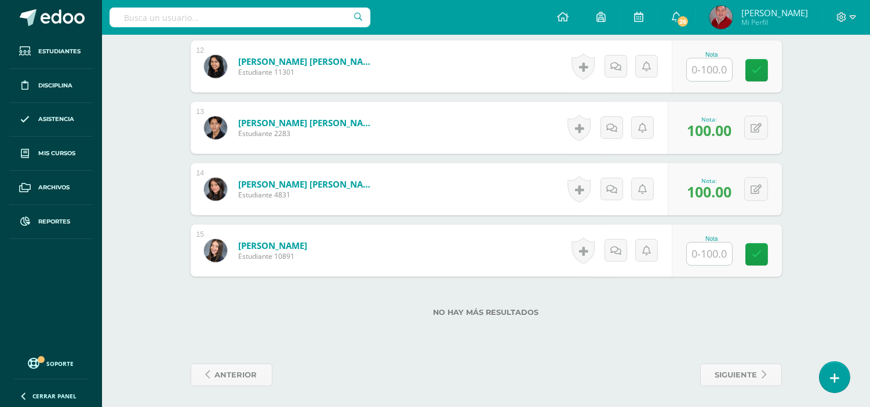
click at [711, 257] on input "text" at bounding box center [709, 254] width 45 height 23
type input "100"
click at [763, 258] on icon at bounding box center [764, 255] width 10 height 10
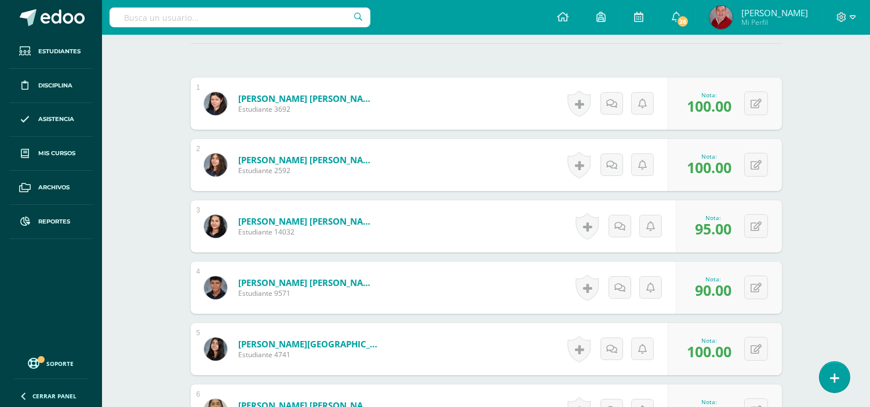
scroll to position [0, 0]
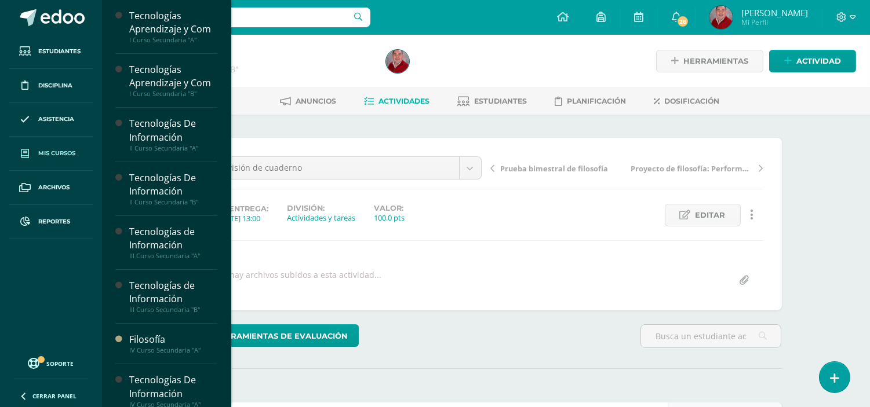
click at [52, 154] on span "Mis cursos" at bounding box center [56, 153] width 37 height 9
